Goal: Task Accomplishment & Management: Complete application form

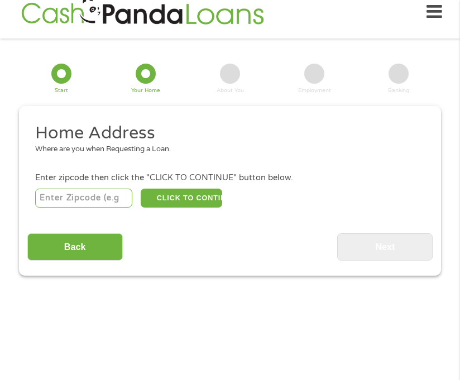
click at [92, 194] on input "number" at bounding box center [84, 198] width 98 height 19
type input "89512"
click at [183, 193] on button "CLICK TO CONTINUE" at bounding box center [182, 198] width 82 height 19
type input "89512"
type input "Reno"
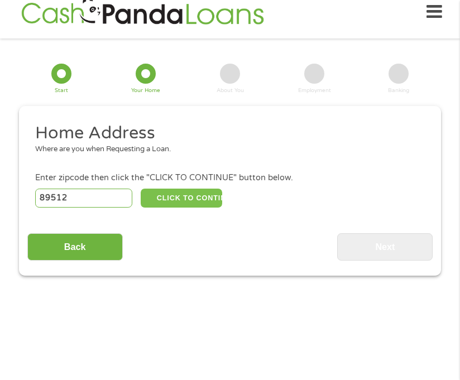
select select "[US_STATE]"
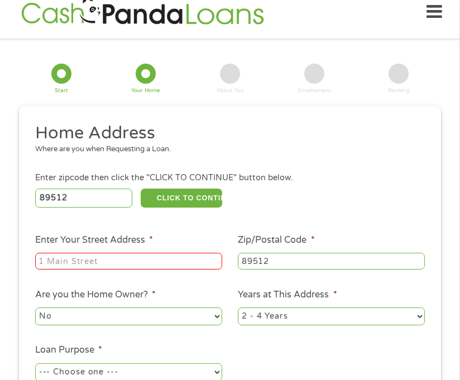
click at [121, 264] on input "Enter Your Street Address *" at bounding box center [128, 261] width 187 height 17
type input "[STREET_ADDRESS]"
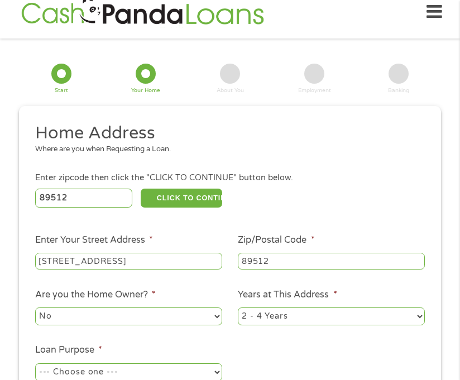
click at [186, 345] on li "Loan Purpose * --- Choose one --- Pay Bills Debt Consolidation Home Improvement…" at bounding box center [128, 371] width 203 height 55
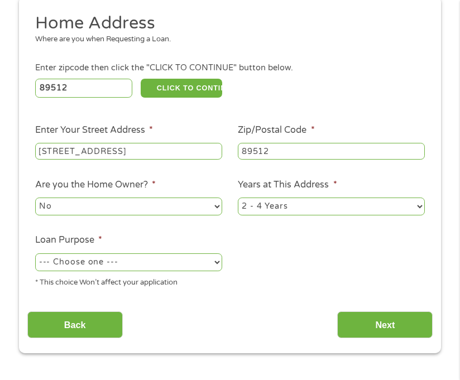
scroll to position [126, 0]
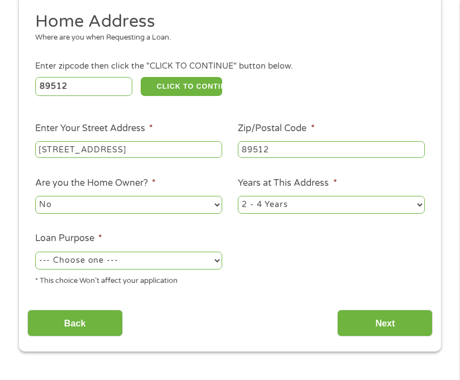
click at [154, 265] on select "--- Choose one --- Pay Bills Debt Consolidation Home Improvement Major Purchase…" at bounding box center [128, 261] width 187 height 18
select select "shorttermcash"
click at [35, 252] on select "--- Choose one --- Pay Bills Debt Consolidation Home Improvement Major Purchase…" at bounding box center [128, 261] width 187 height 18
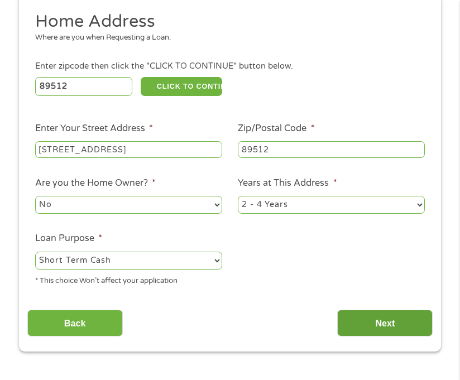
click at [381, 317] on input "Next" at bounding box center [385, 323] width 96 height 27
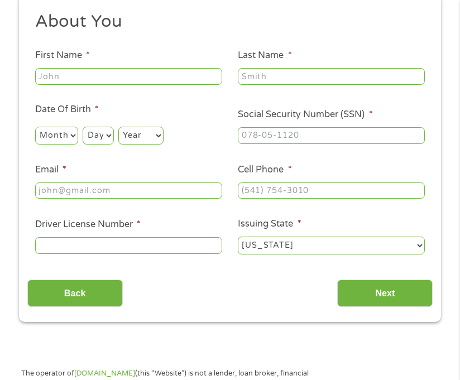
scroll to position [15, 0]
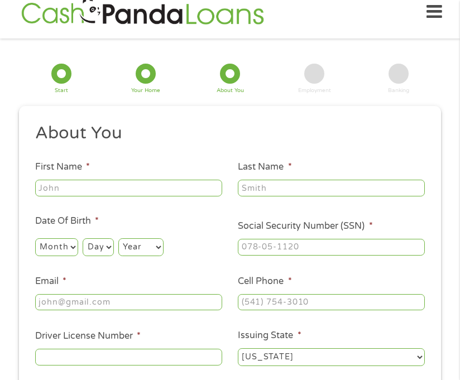
click at [106, 189] on input "First Name *" at bounding box center [128, 188] width 187 height 17
type input "doriana"
type input "[PERSON_NAME]"
select select "11"
select select "21"
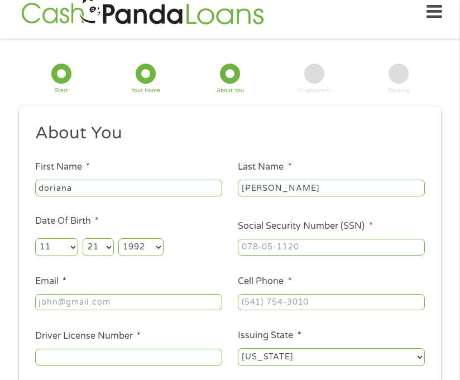
select select "1991"
type input "606-52-5564"
type input "[EMAIL_ADDRESS][DOMAIN_NAME]"
type input "[PHONE_NUMBER]"
click at [47, 362] on input "Driver License Number *" at bounding box center [128, 357] width 187 height 17
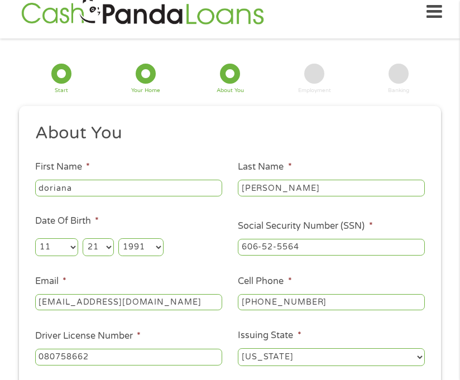
type input "080758662"
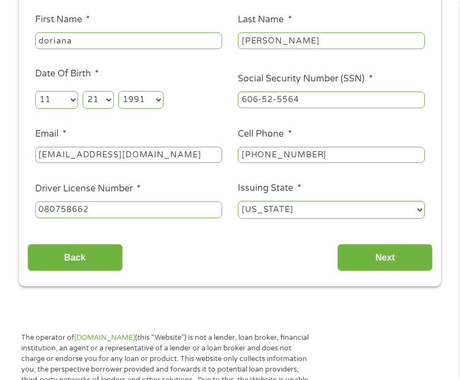
scroll to position [230, 0]
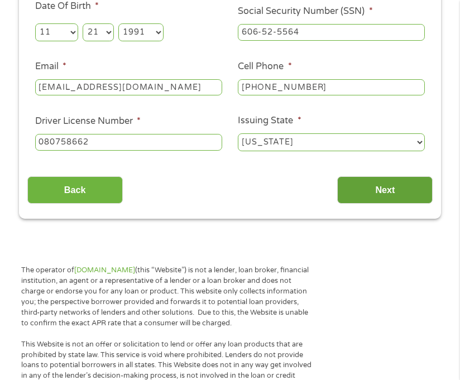
click at [363, 186] on input "Next" at bounding box center [385, 190] width 96 height 27
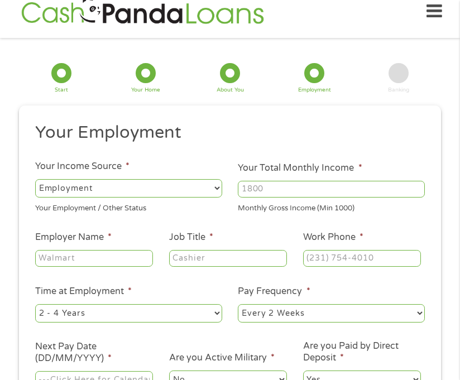
scroll to position [15, 0]
click at [203, 189] on select "--- Choose one --- Employment [DEMOGRAPHIC_DATA] Benefits" at bounding box center [128, 189] width 187 height 18
select select "selfEmployed"
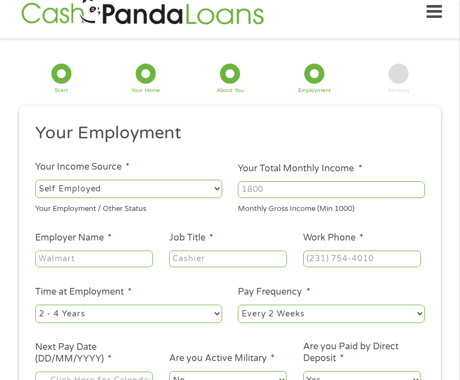
click at [35, 180] on select "--- Choose one --- Employment [DEMOGRAPHIC_DATA] Benefits" at bounding box center [128, 189] width 187 height 18
click at [212, 227] on ul "Your Employment Your Income Source * --- Choose one --- Employment [DEMOGRAPHIC…" at bounding box center [230, 261] width 406 height 278
click at [254, 193] on input "Your Total Monthly Income *" at bounding box center [331, 190] width 187 height 17
type input "2600"
click at [91, 260] on input "Employer Name *" at bounding box center [94, 259] width 118 height 17
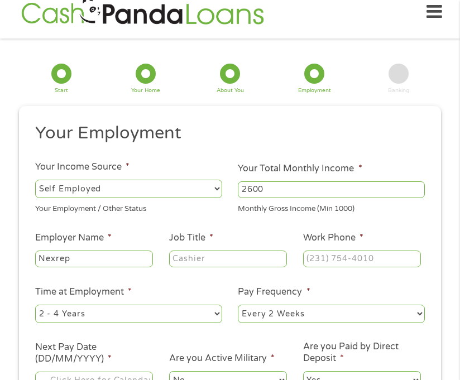
type input "Nexrep"
type input "Remote Call Center Rep"
type input "[PHONE_NUMBER]"
click at [251, 317] on select "--- Choose one --- Every 2 Weeks Every Week Monthly Semi-Monthly" at bounding box center [331, 314] width 187 height 18
click at [238, 305] on select "--- Choose one --- Every 2 Weeks Every Week Monthly Semi-Monthly" at bounding box center [331, 314] width 187 height 18
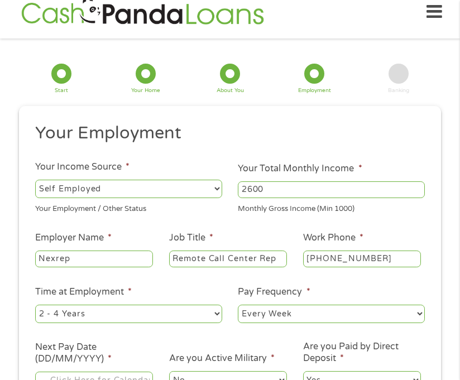
click at [301, 318] on select "--- Choose one --- Every 2 Weeks Every Week Monthly Semi-Monthly" at bounding box center [331, 314] width 187 height 18
select select "biweekly"
click at [238, 305] on select "--- Choose one --- Every 2 Weeks Every Week Monthly Semi-Monthly" at bounding box center [331, 314] width 187 height 18
click at [141, 341] on ul "Your Employment Your Income Source * --- Choose one --- Employment [DEMOGRAPHIC…" at bounding box center [230, 261] width 406 height 278
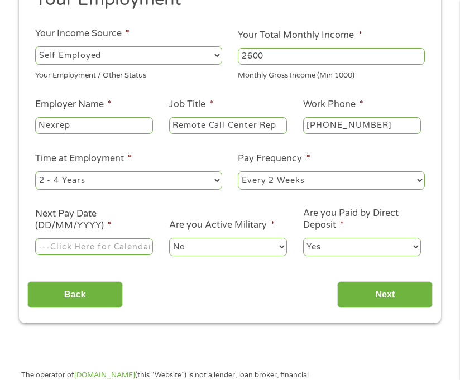
scroll to position [149, 0]
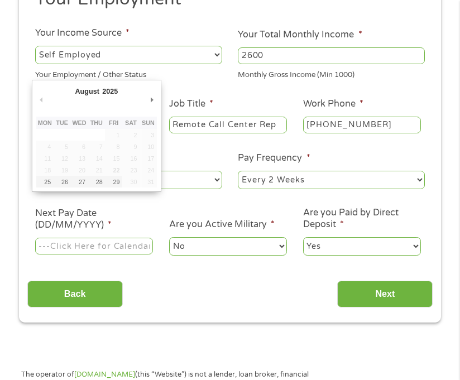
click at [111, 250] on input "Next Pay Date (DD/MM/YYYY) *" at bounding box center [94, 246] width 118 height 17
type input "[DATE]"
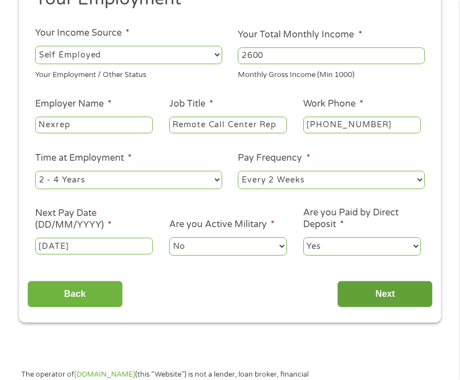
click at [364, 297] on input "Next" at bounding box center [385, 294] width 96 height 27
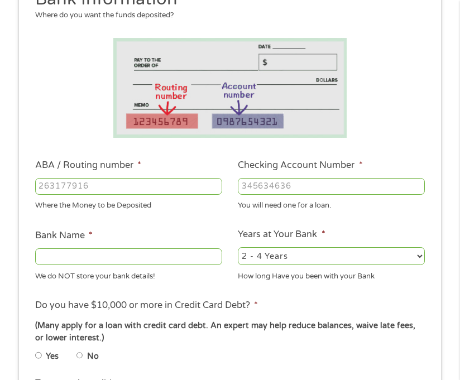
scroll to position [15, 0]
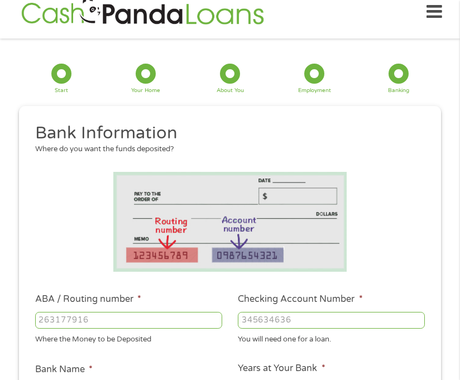
click at [210, 316] on input "ABA / Routing number *" at bounding box center [128, 320] width 187 height 17
type input "101015347"
type input "NBKC Bank"
type input "101015347"
type input "253862423"
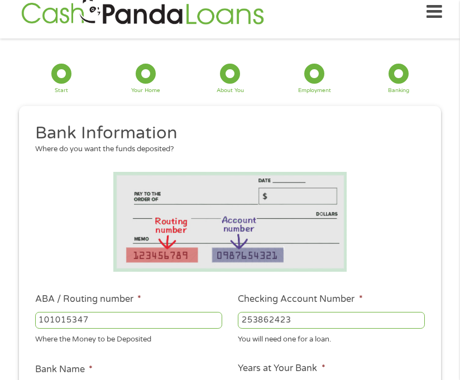
click at [92, 365] on span "*" at bounding box center [91, 369] width 4 height 11
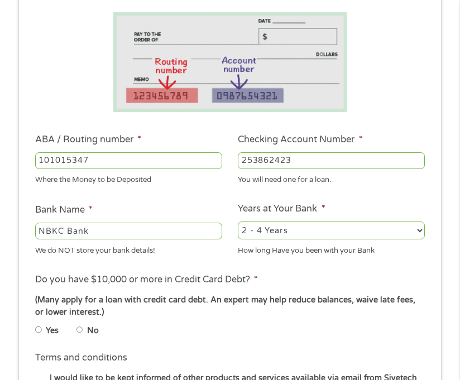
scroll to position [216, 0]
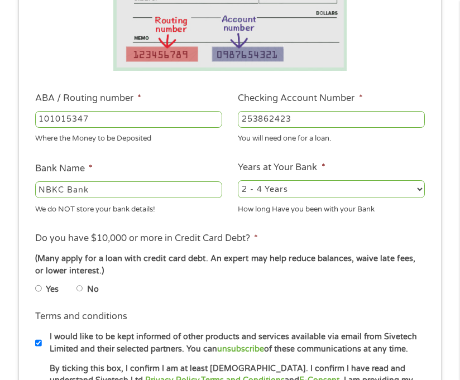
click at [83, 285] on li "No" at bounding box center [97, 288] width 40 height 17
click at [82, 292] on input "No" at bounding box center [80, 288] width 7 height 13
radio input "true"
click at [8, 290] on section "1 Start 2 Your Home 3 About You 4 Employment 5 Banking 6 This field is hidden w…" at bounding box center [230, 185] width 460 height 696
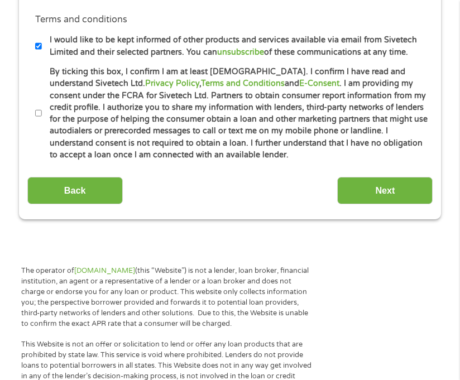
scroll to position [528, 0]
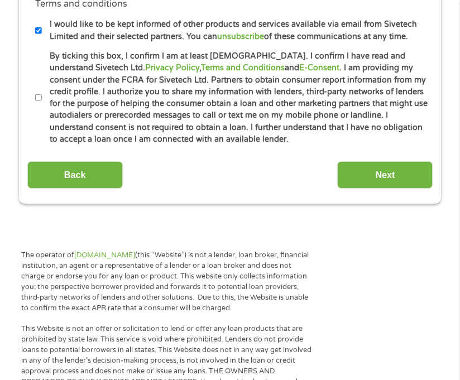
click at [39, 94] on input "By ticking this box, I confirm I am at least [DEMOGRAPHIC_DATA]. I confirm I ha…" at bounding box center [38, 97] width 7 height 13
checkbox input "true"
click at [395, 173] on input "Next" at bounding box center [385, 174] width 96 height 27
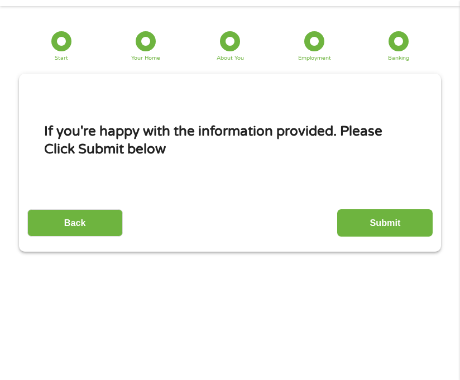
scroll to position [15, 0]
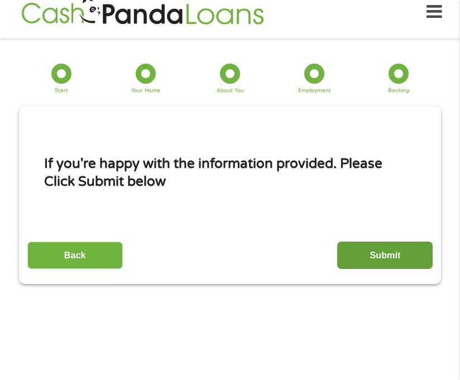
click at [382, 252] on input "Submit" at bounding box center [385, 255] width 96 height 27
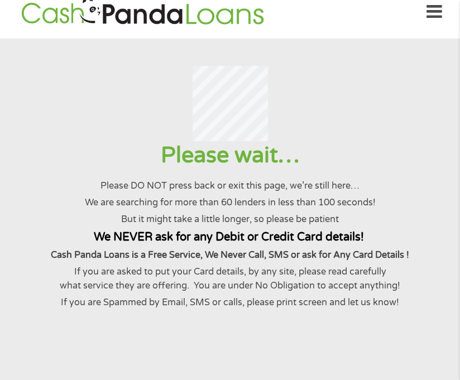
scroll to position [0, 0]
